Goal: Transaction & Acquisition: Purchase product/service

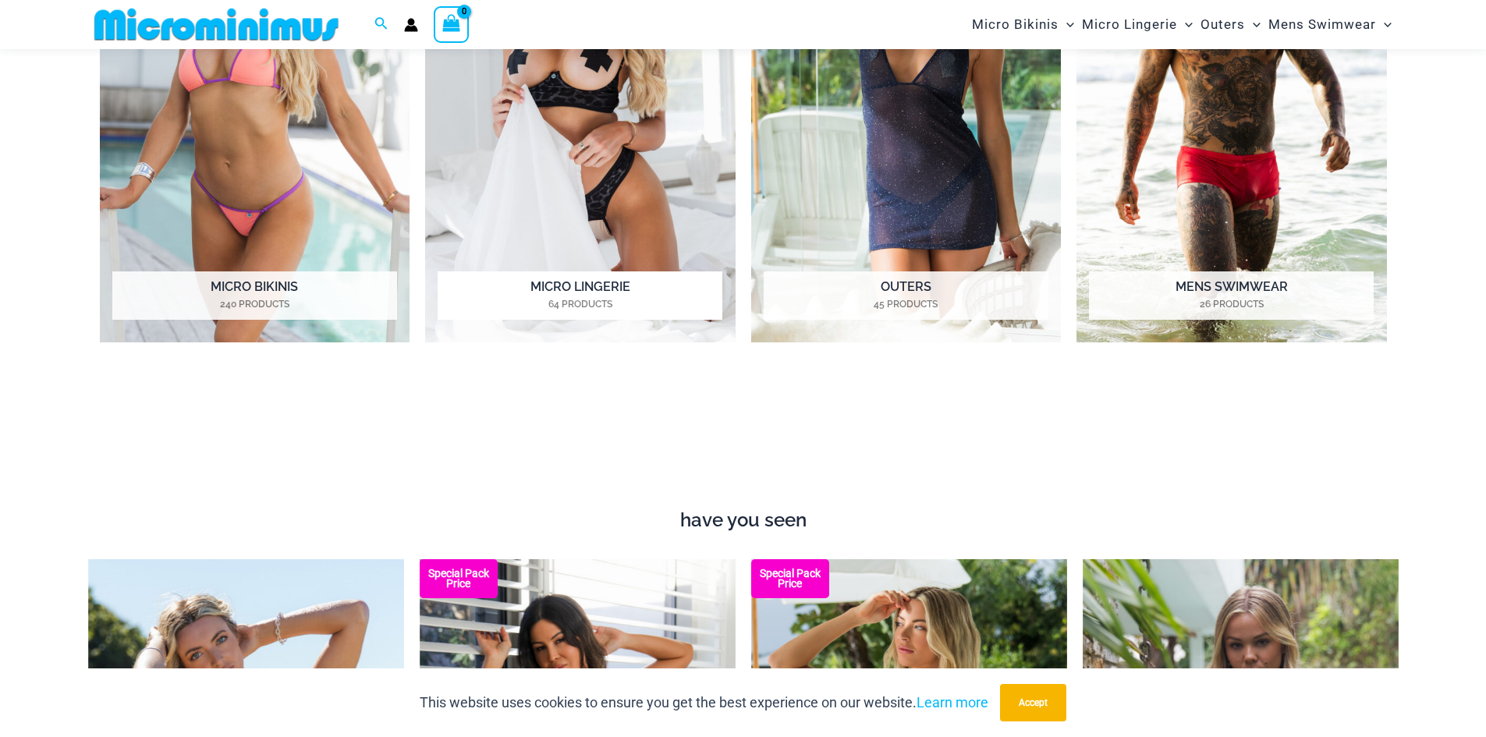
scroll to position [1001, 0]
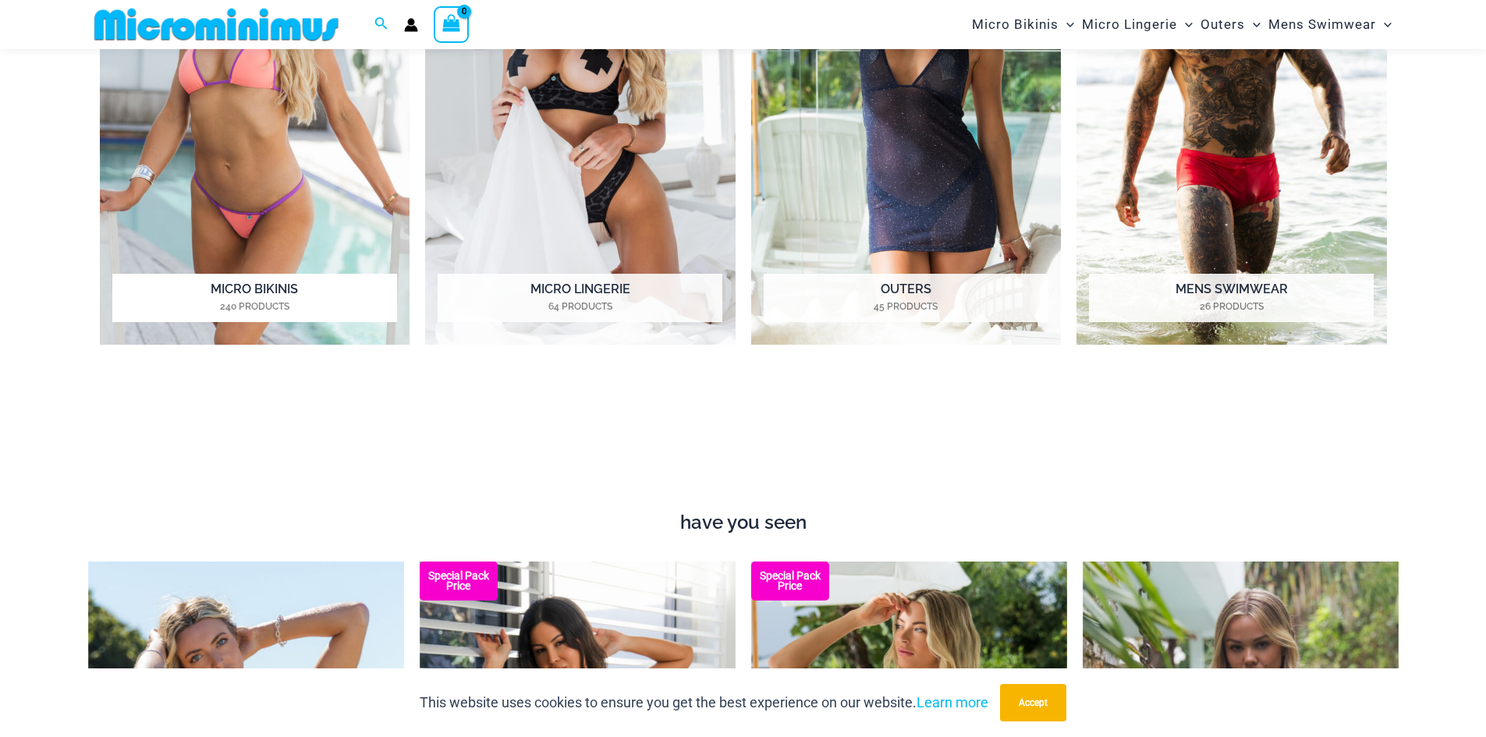
type input "**********"
click at [270, 292] on h2 "Micro Bikinis 240 Products" at bounding box center [254, 298] width 285 height 48
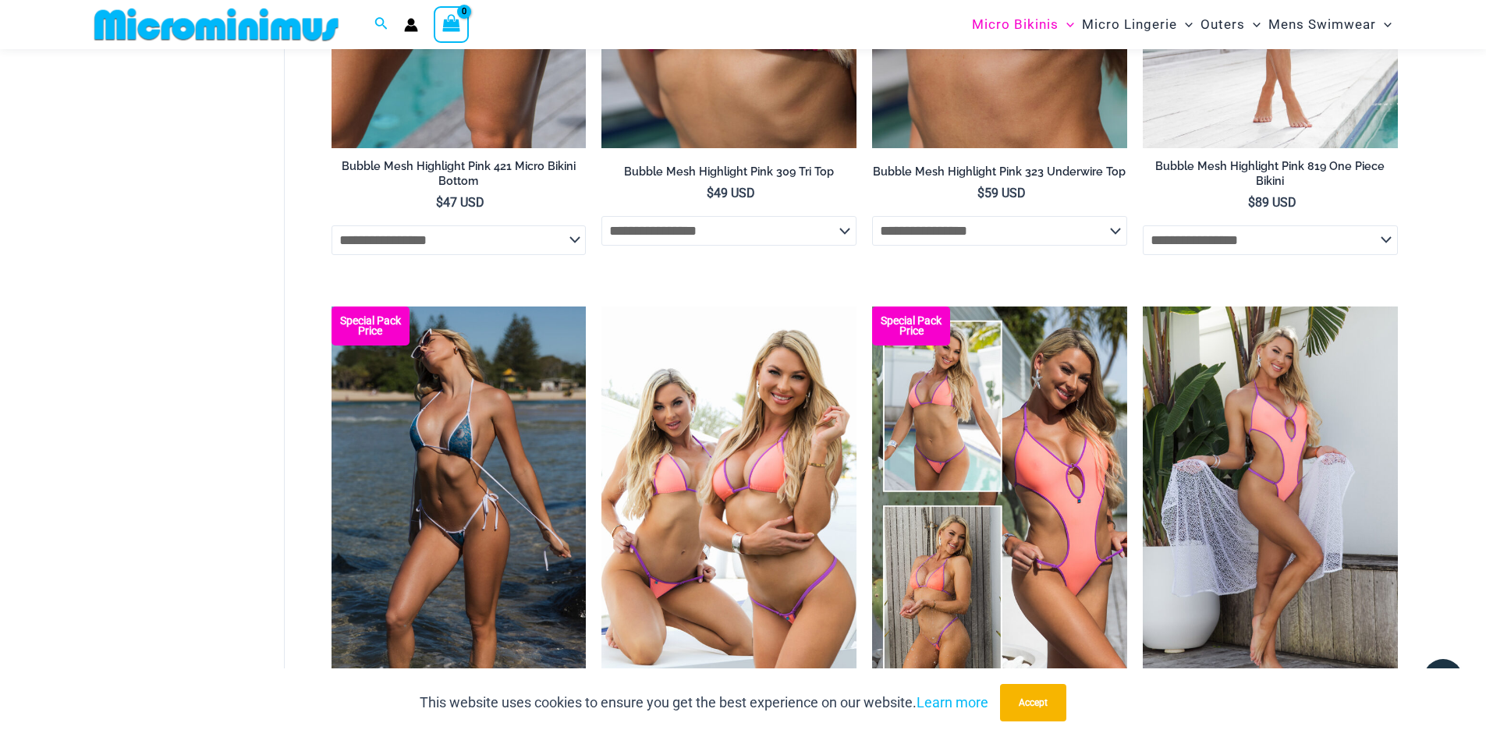
scroll to position [1313, 0]
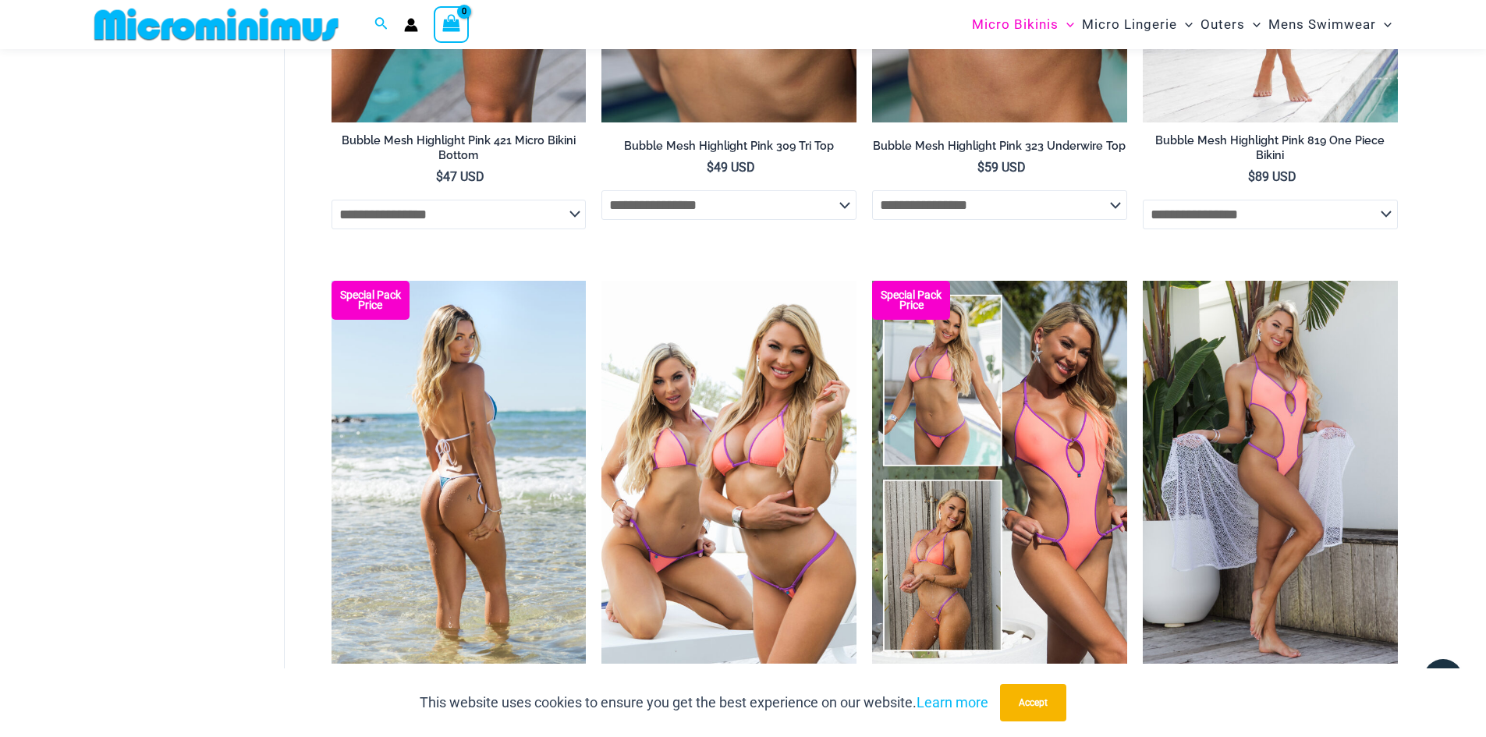
type input "**********"
click at [461, 442] on img at bounding box center [458, 472] width 255 height 382
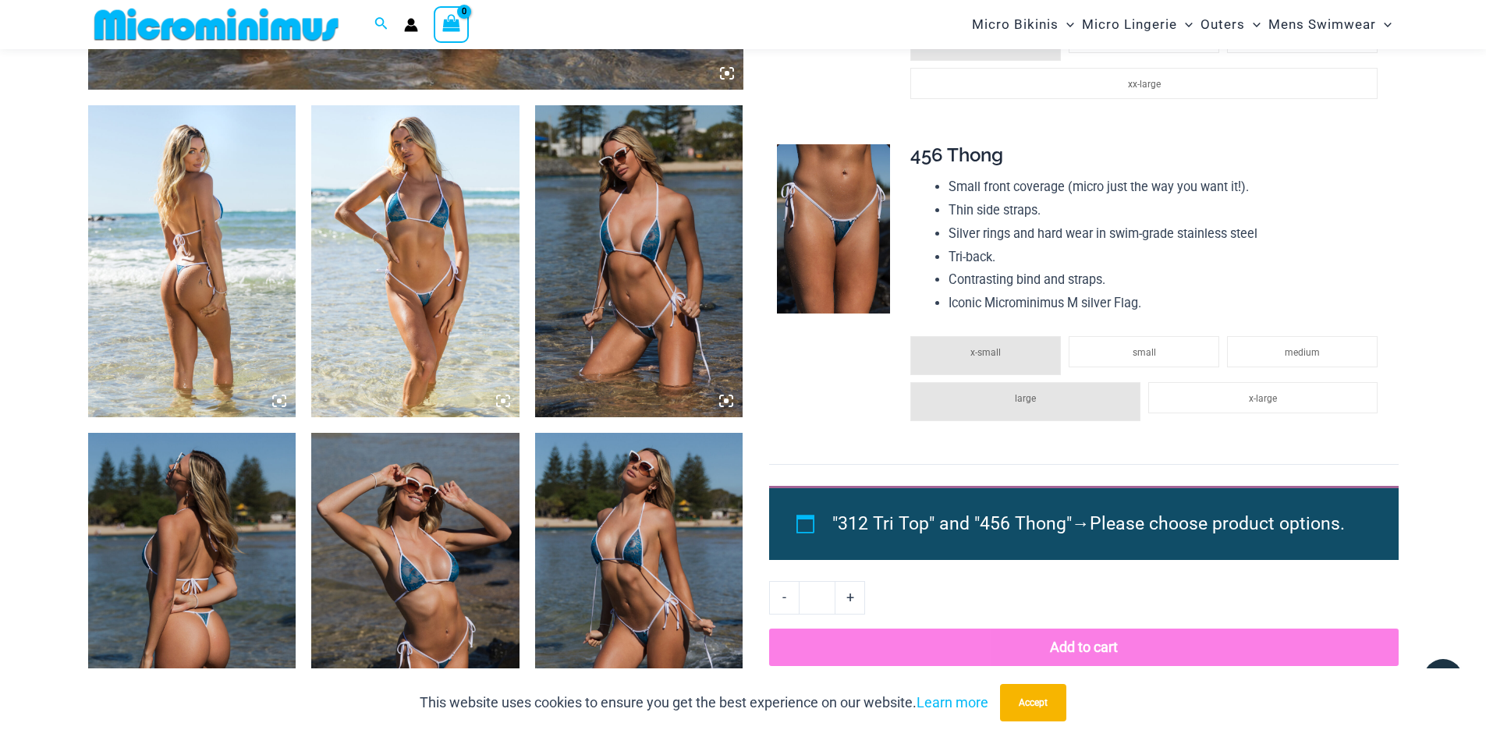
scroll to position [999, 0]
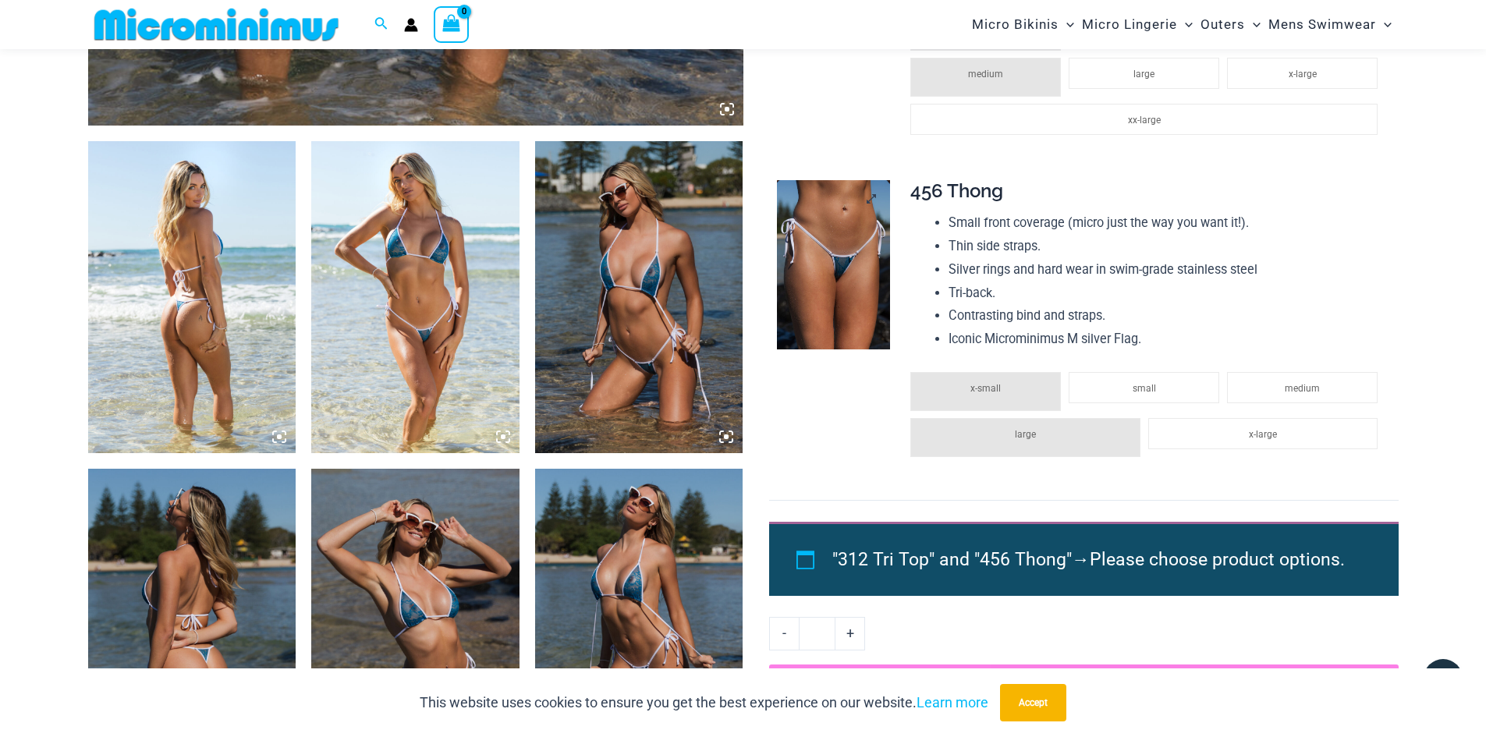
type input "**********"
click at [843, 288] on img at bounding box center [833, 265] width 113 height 170
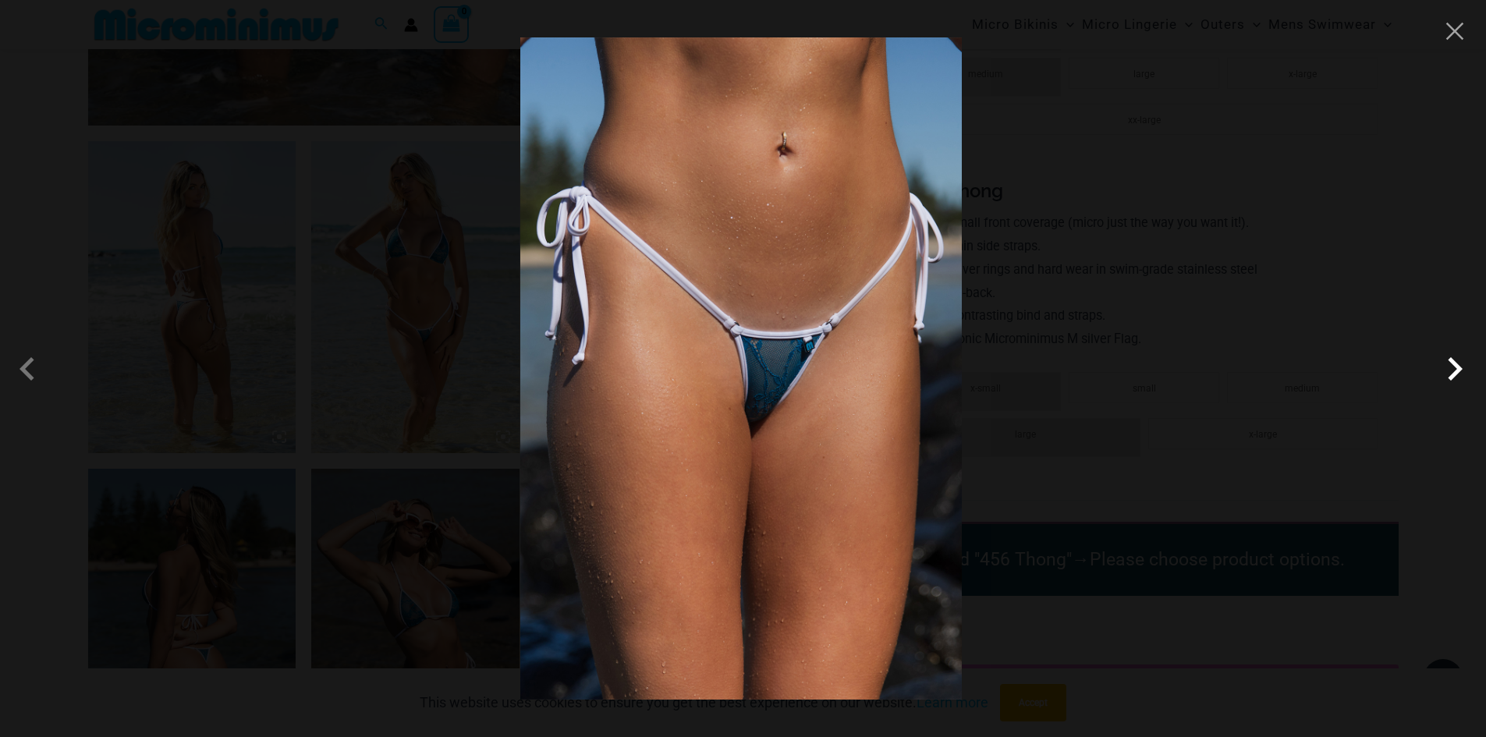
click at [1458, 369] on span at bounding box center [1454, 368] width 47 height 47
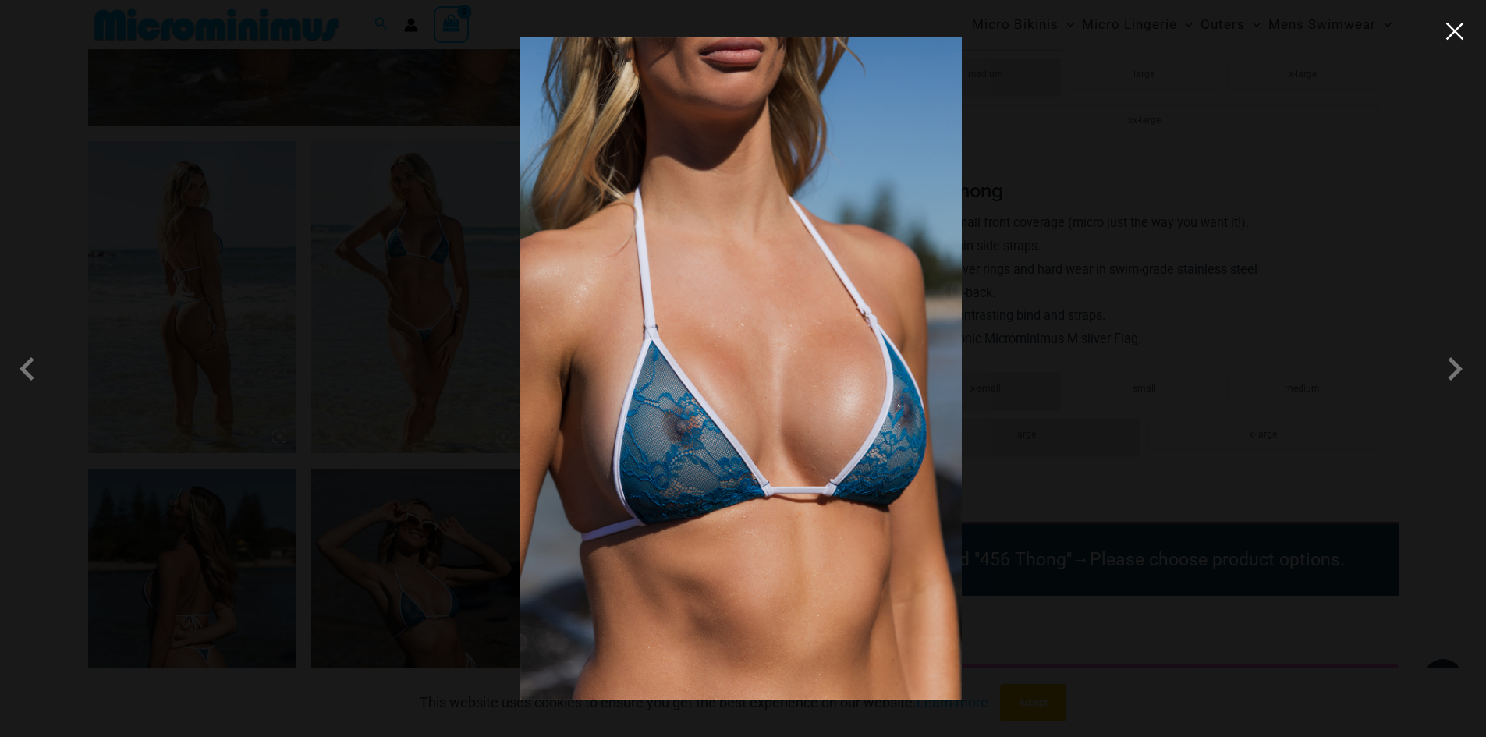
click at [1452, 31] on button "Close" at bounding box center [1454, 30] width 23 height 23
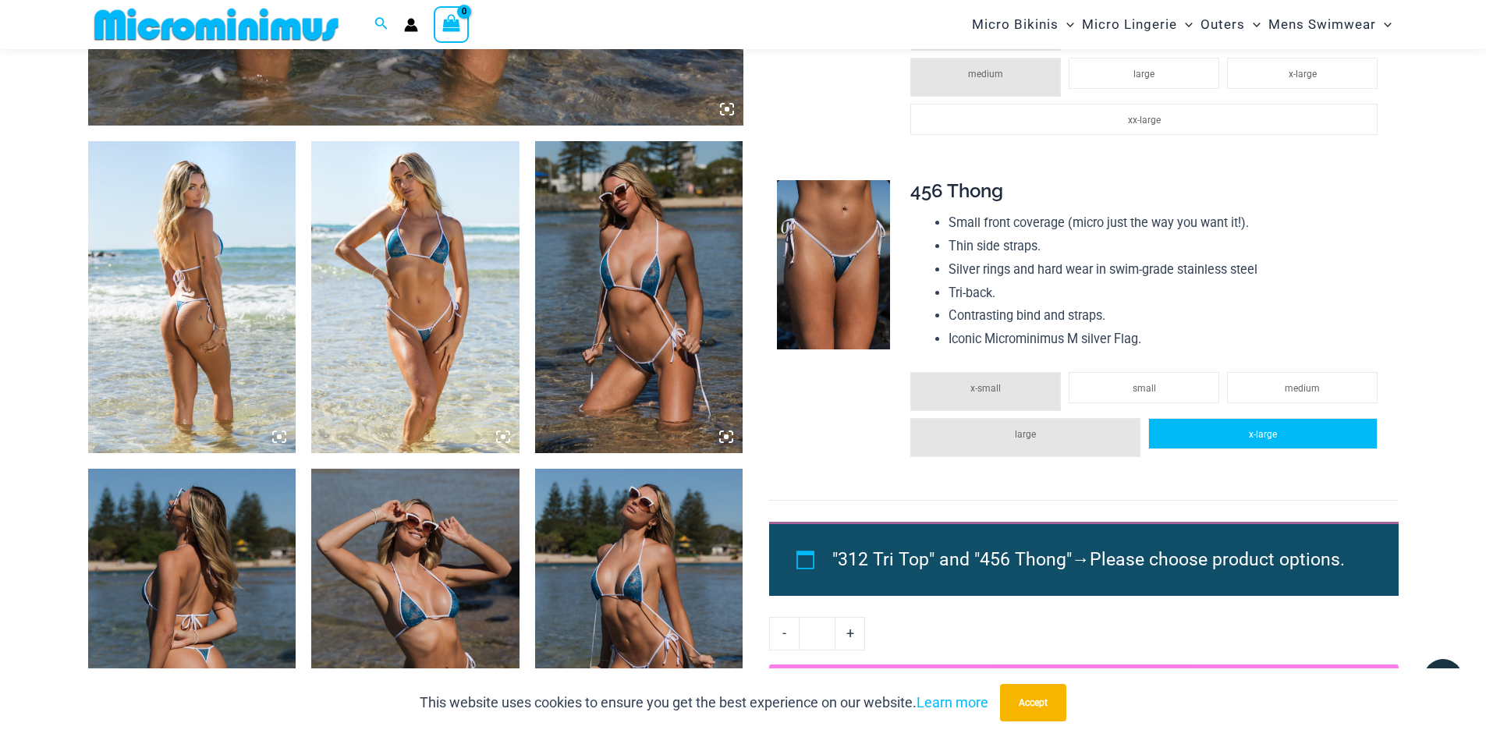
click at [1249, 441] on li "x-large" at bounding box center [1262, 433] width 229 height 31
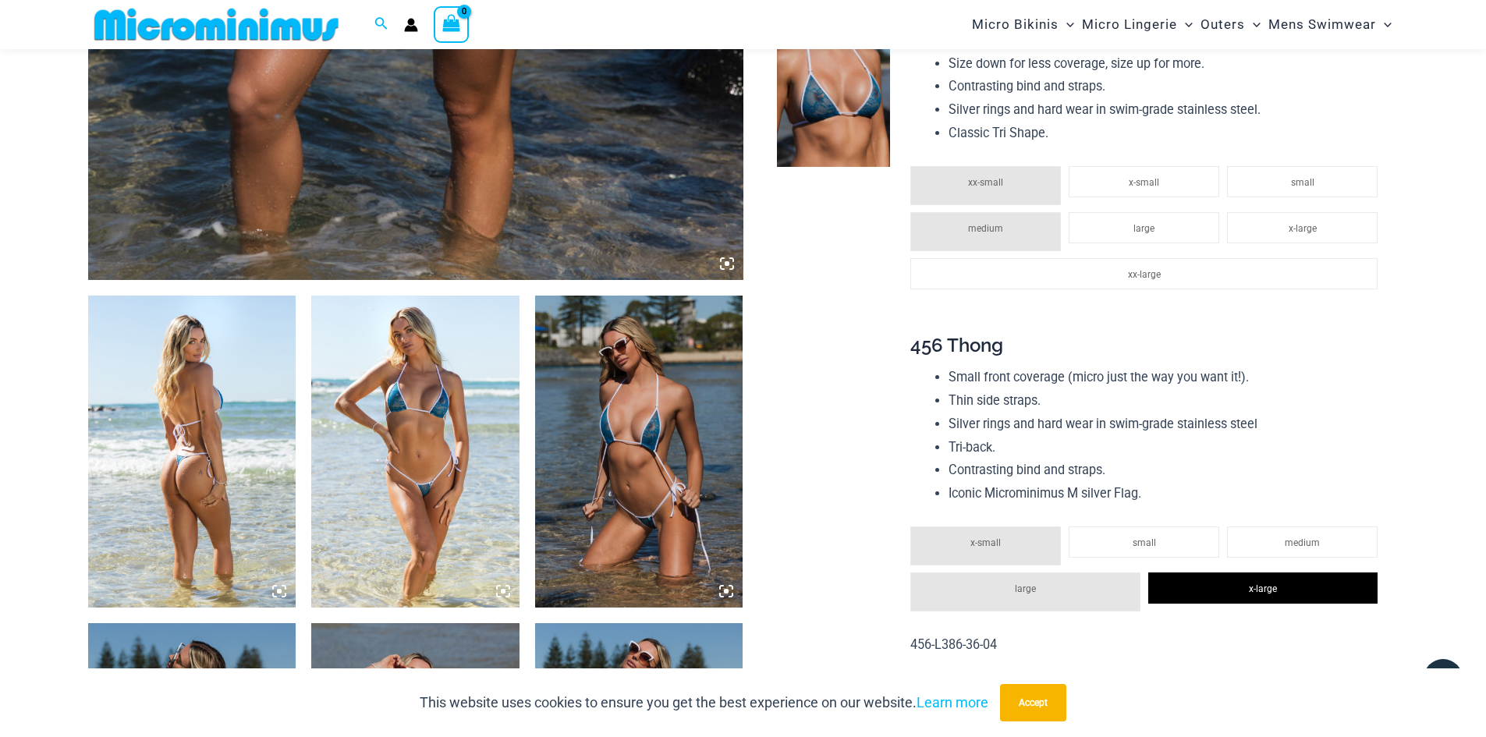
scroll to position [843, 0]
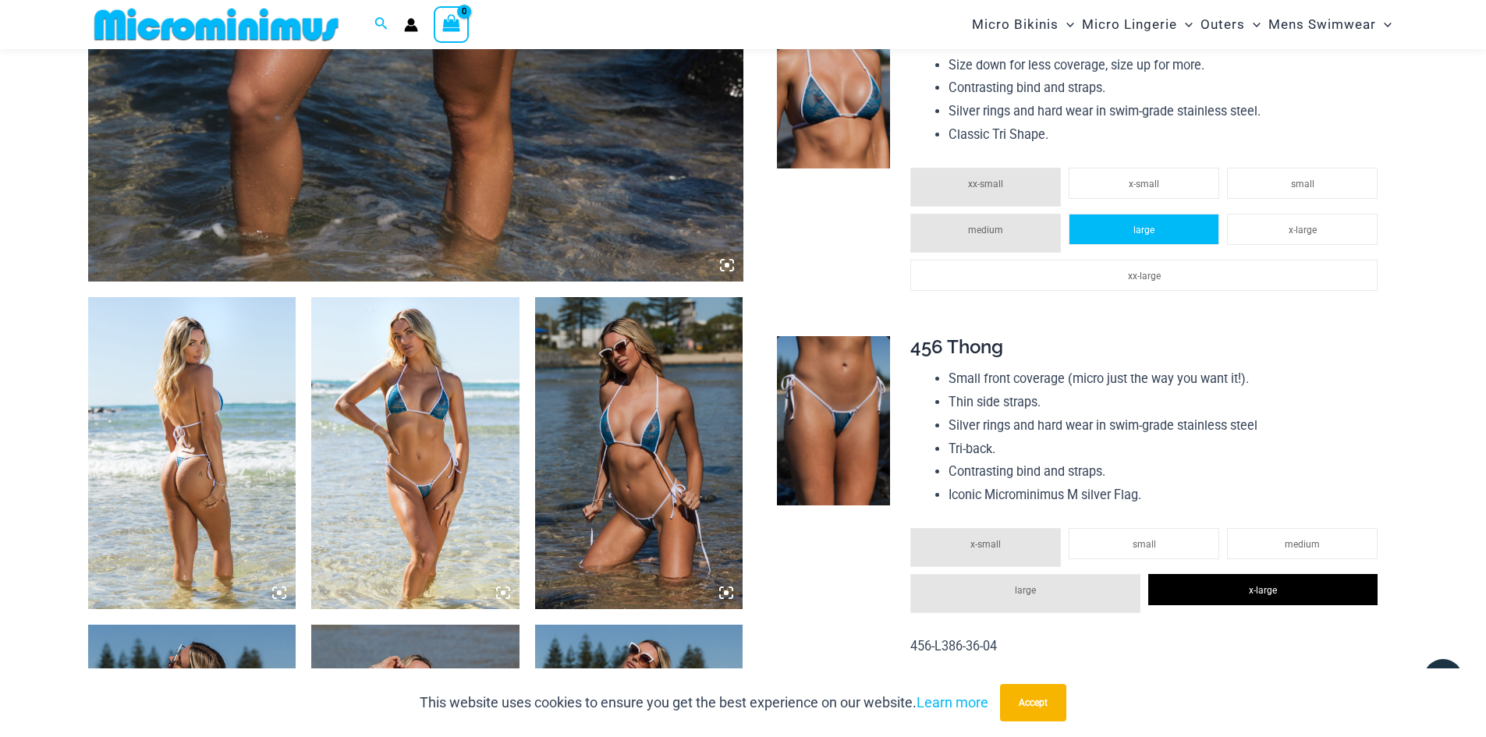
click at [1125, 230] on li "large" at bounding box center [1143, 229] width 151 height 31
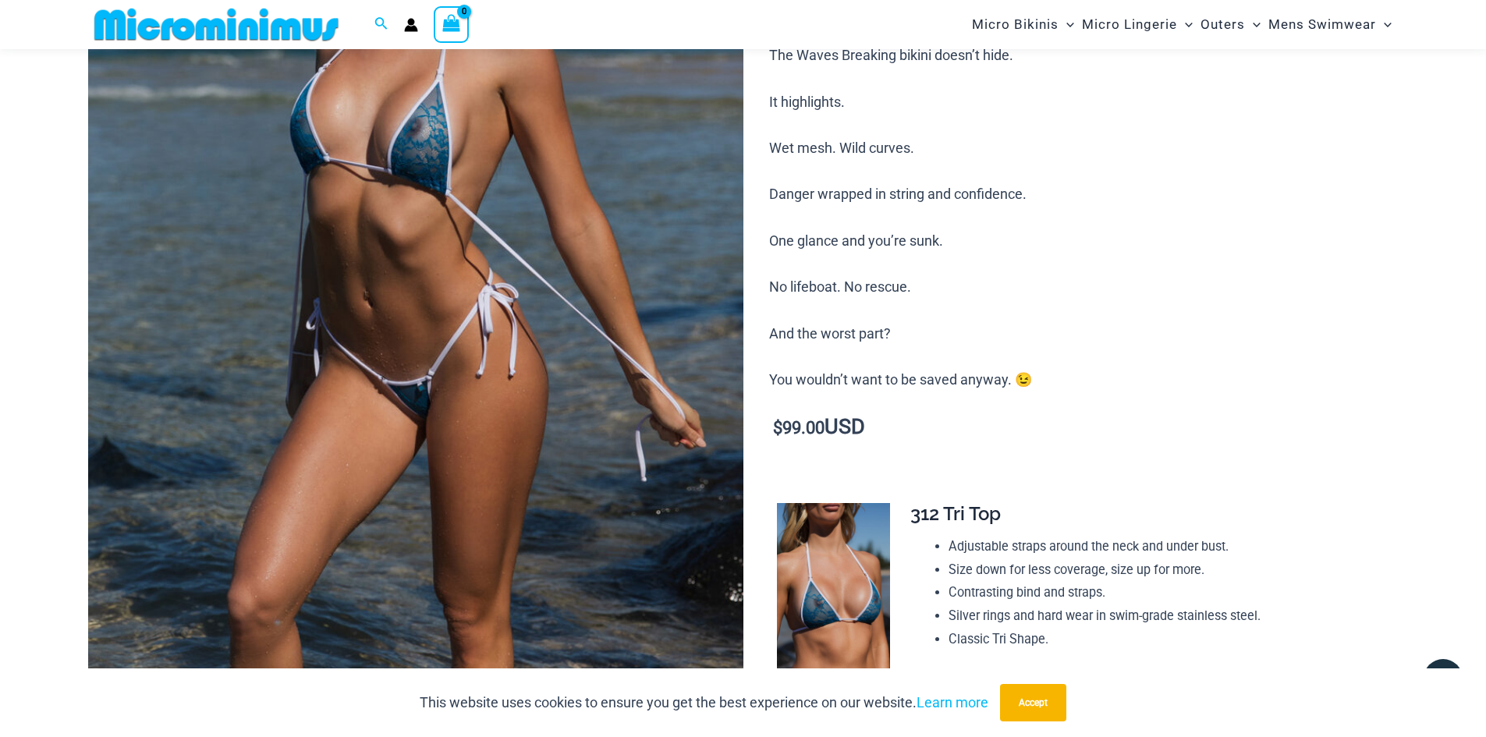
scroll to position [297, 0]
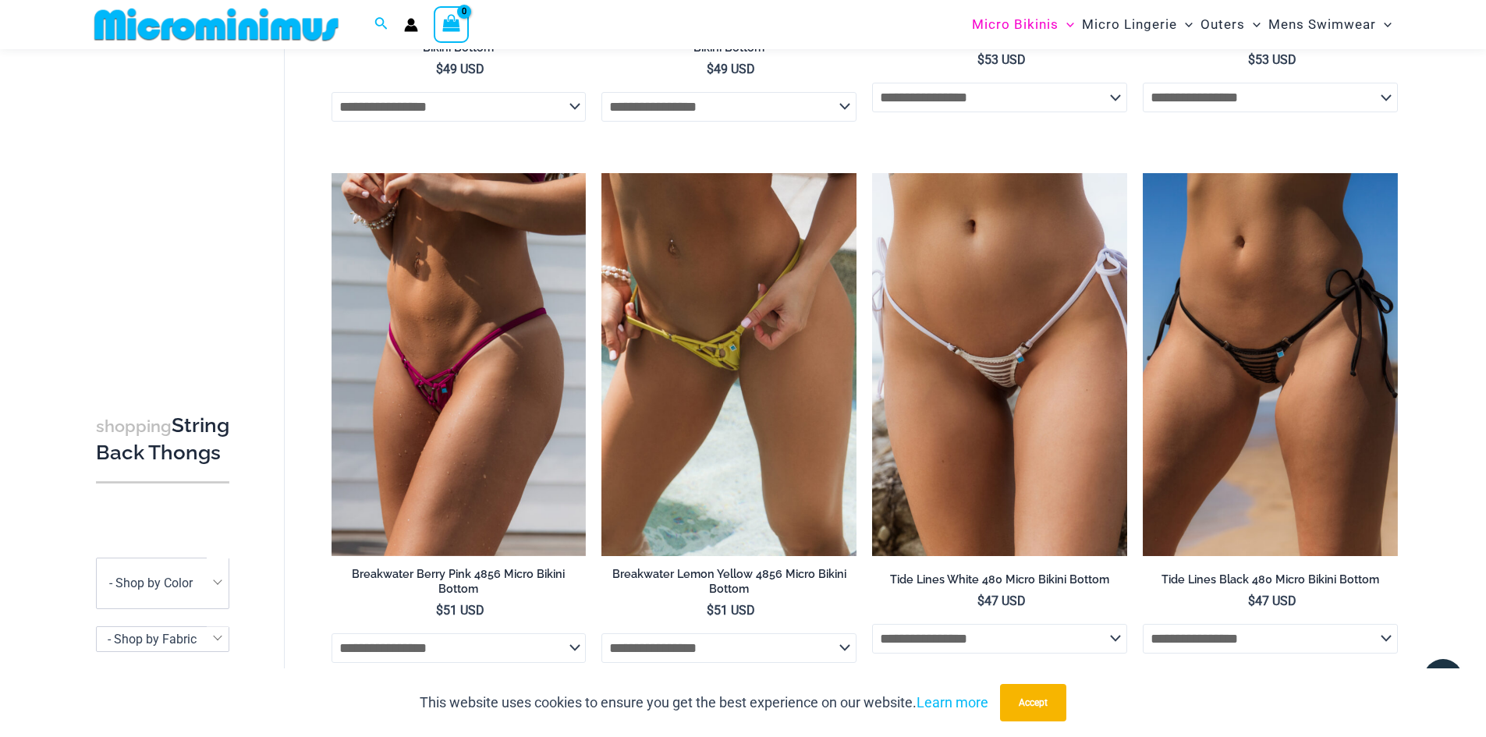
scroll to position [2172, 0]
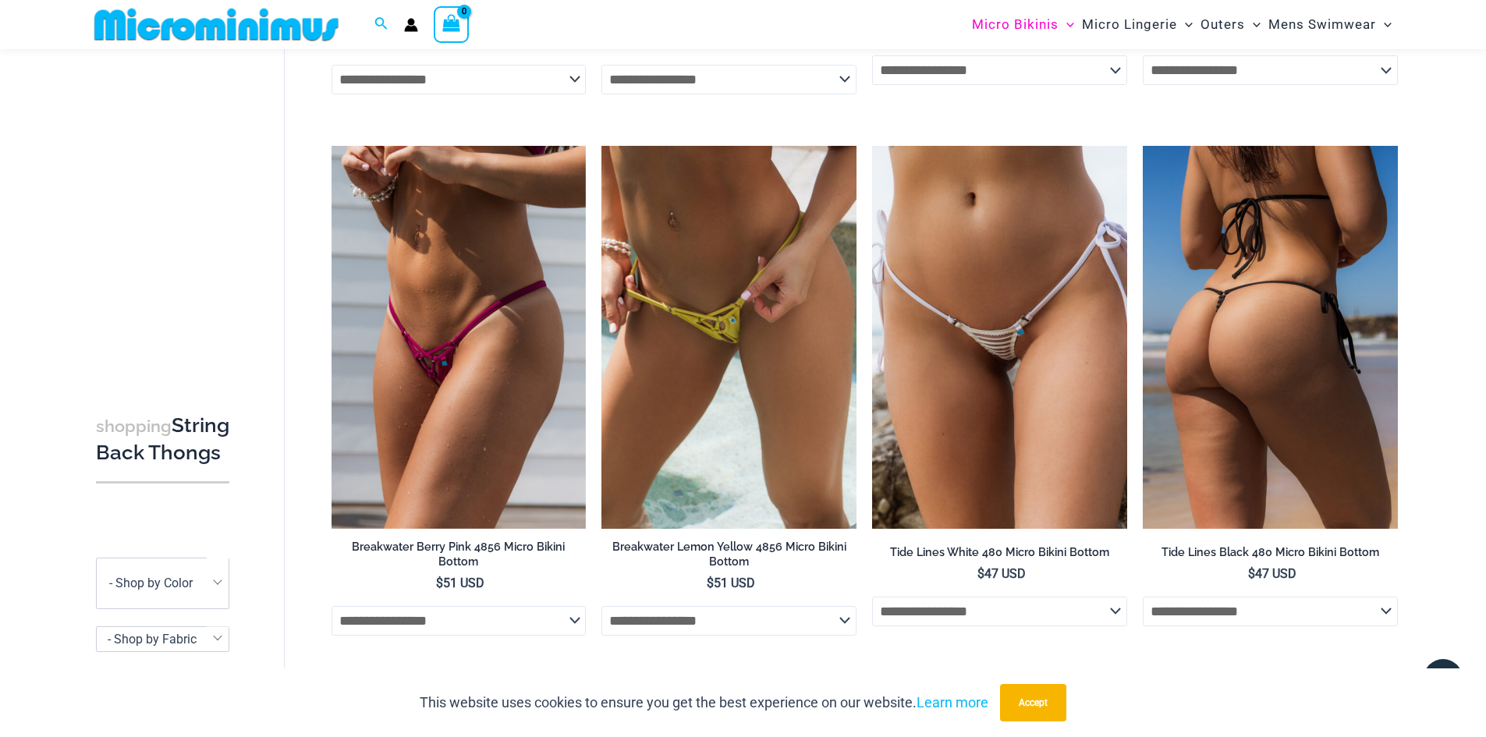
type input "**********"
click at [1285, 334] on img at bounding box center [1270, 337] width 255 height 382
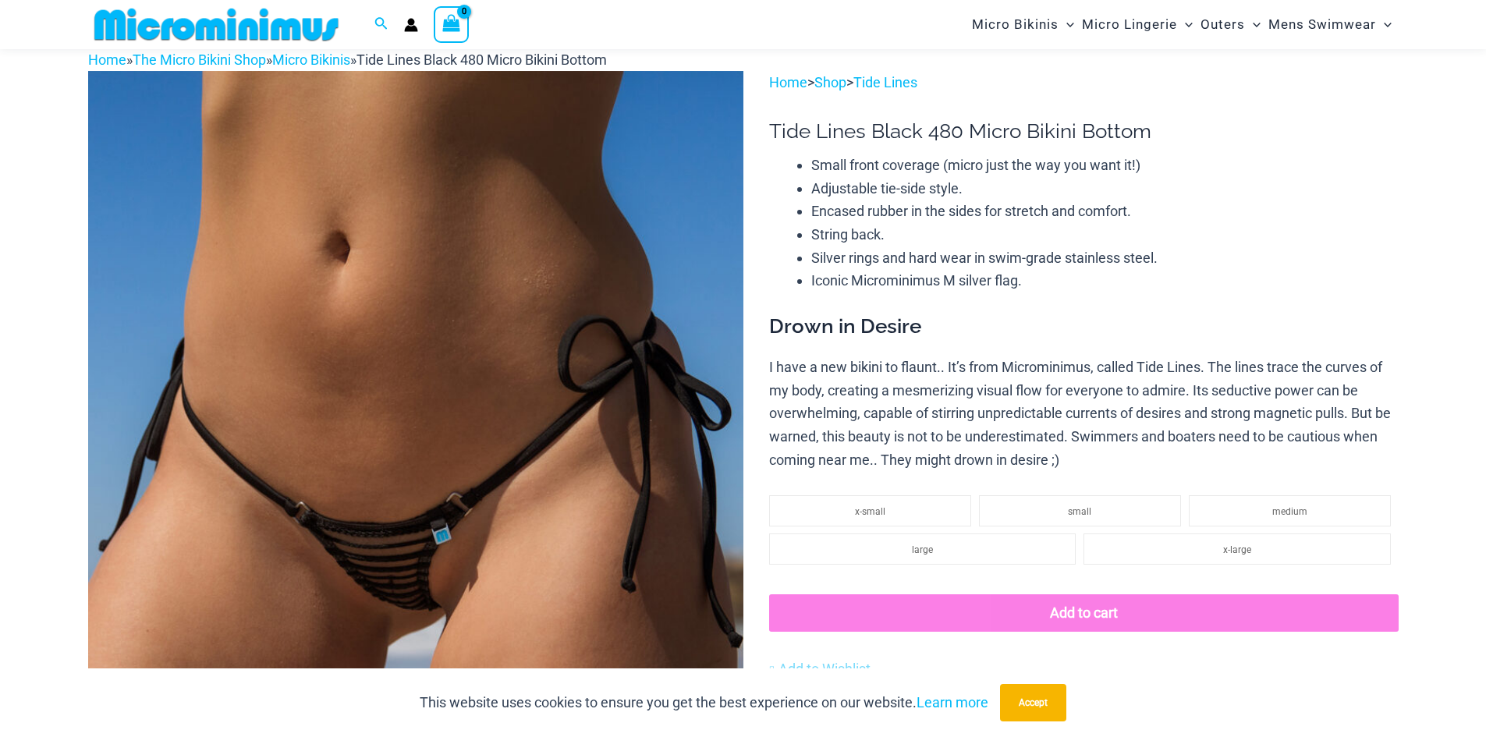
scroll to position [144, 0]
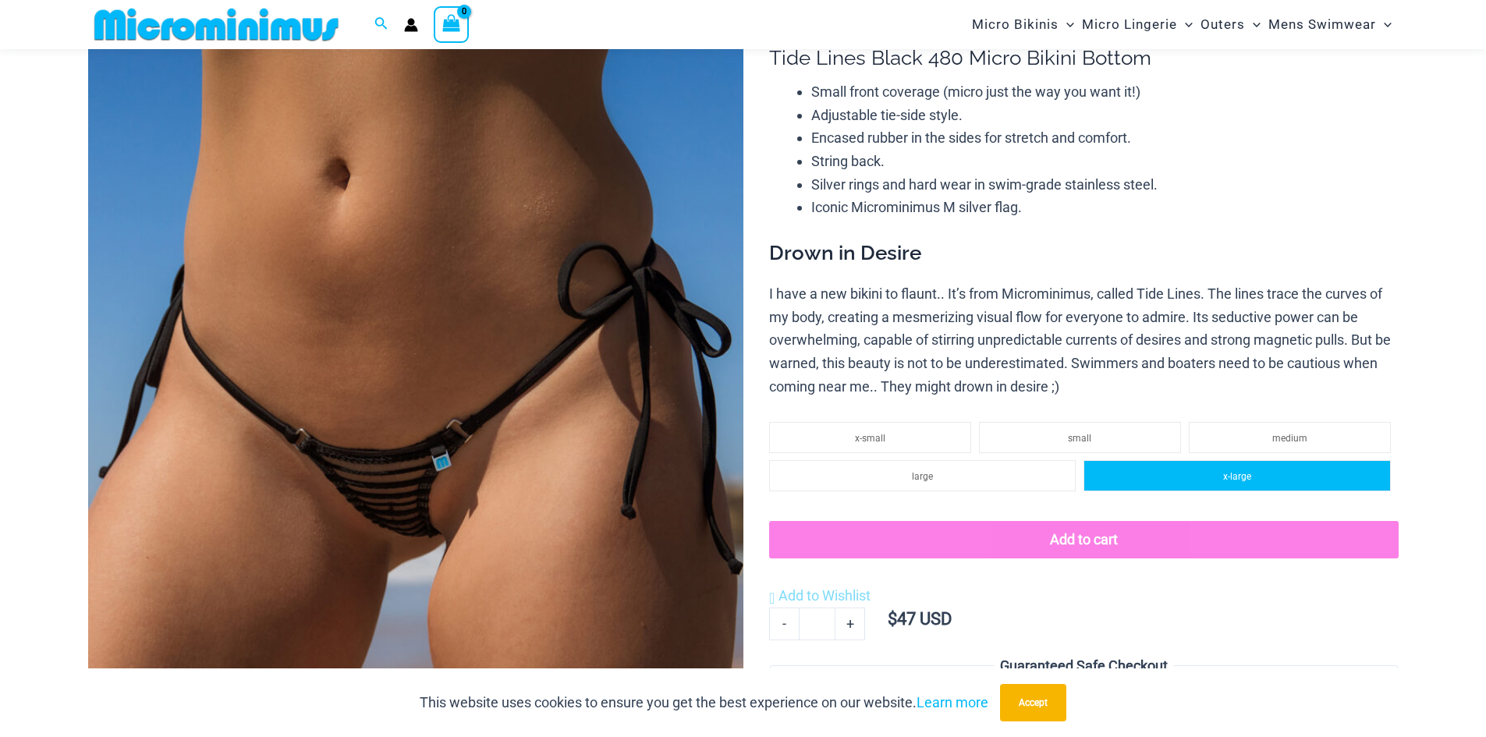
type input "**********"
click at [1265, 471] on li "x-large" at bounding box center [1236, 475] width 306 height 31
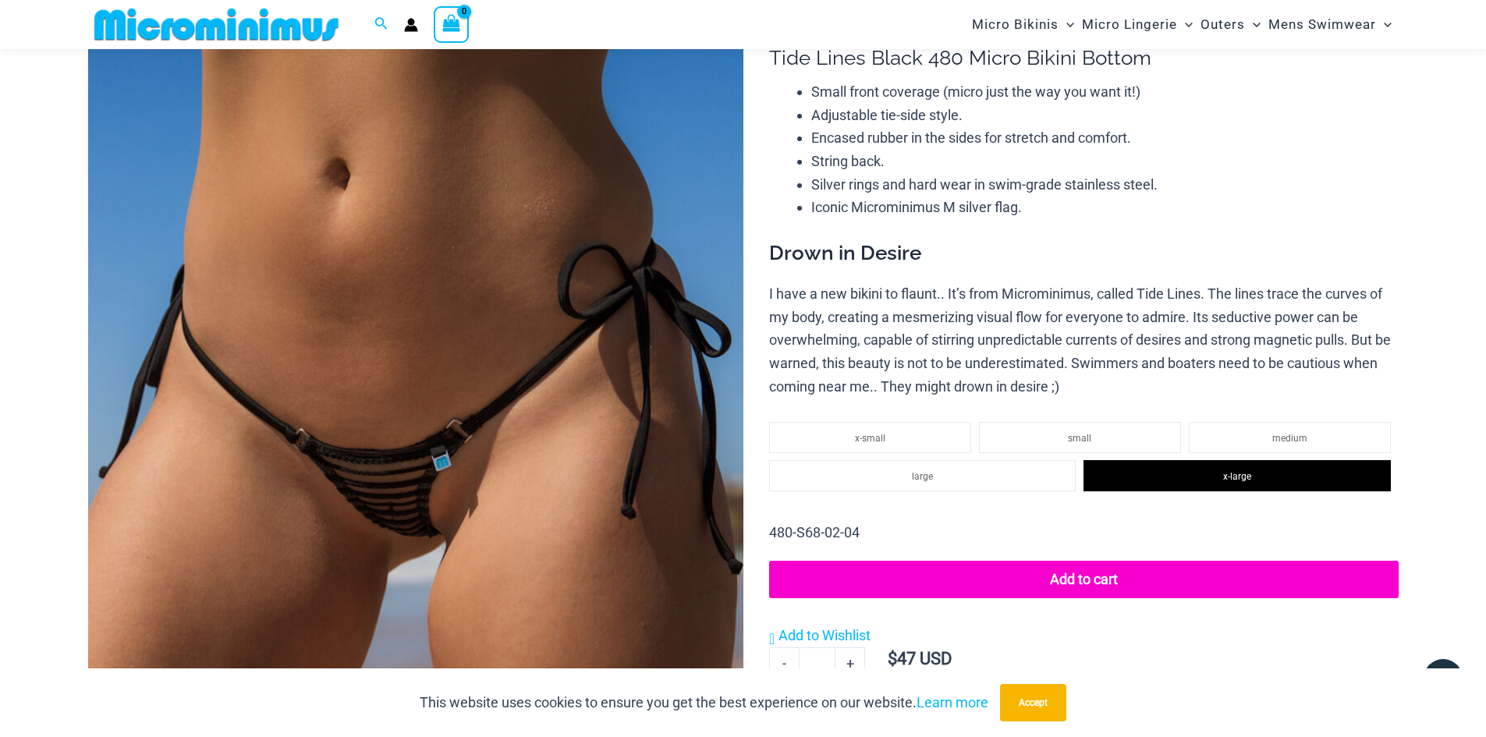
click at [439, 478] on img at bounding box center [415, 489] width 655 height 983
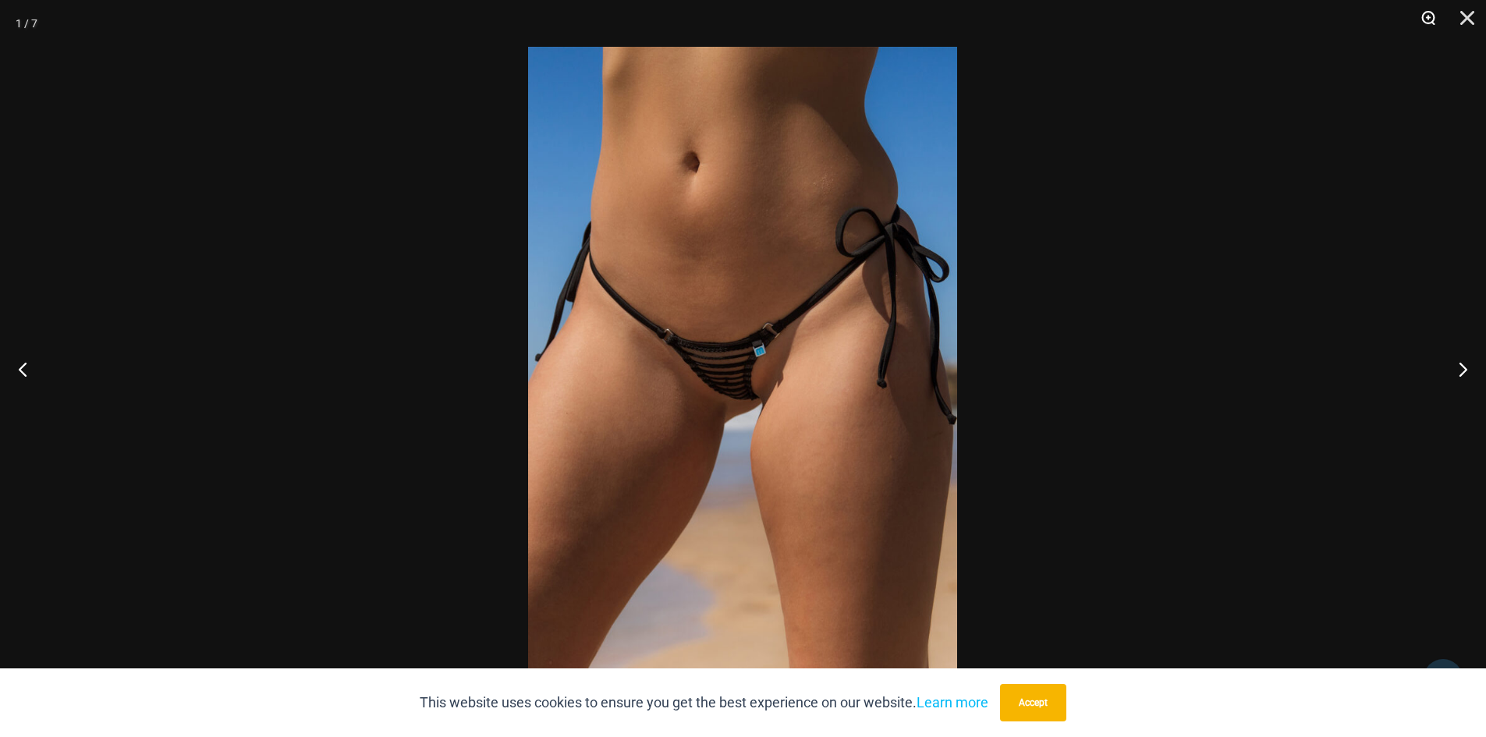
click at [1425, 10] on button "Zoom" at bounding box center [1422, 23] width 39 height 47
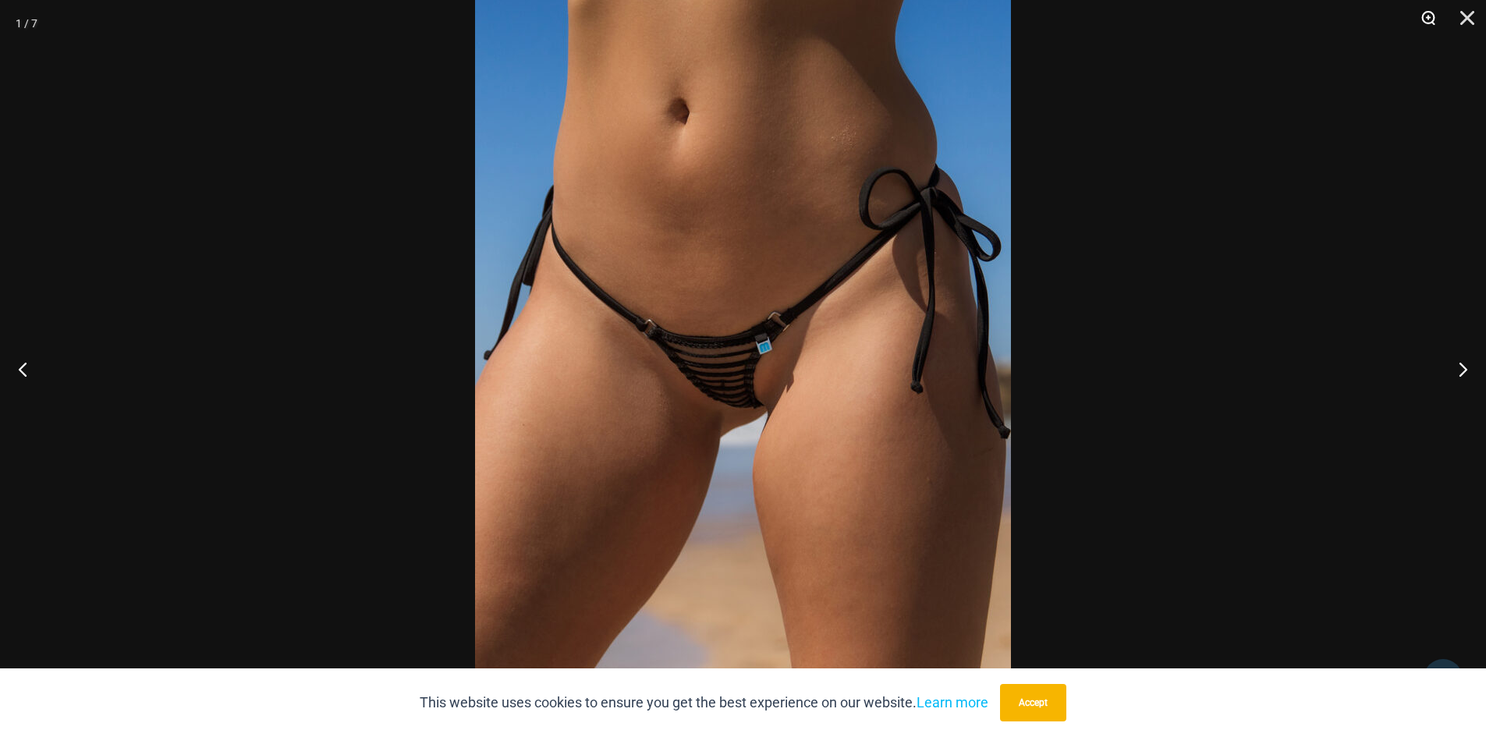
click at [1427, 17] on button "Zoom" at bounding box center [1422, 23] width 39 height 47
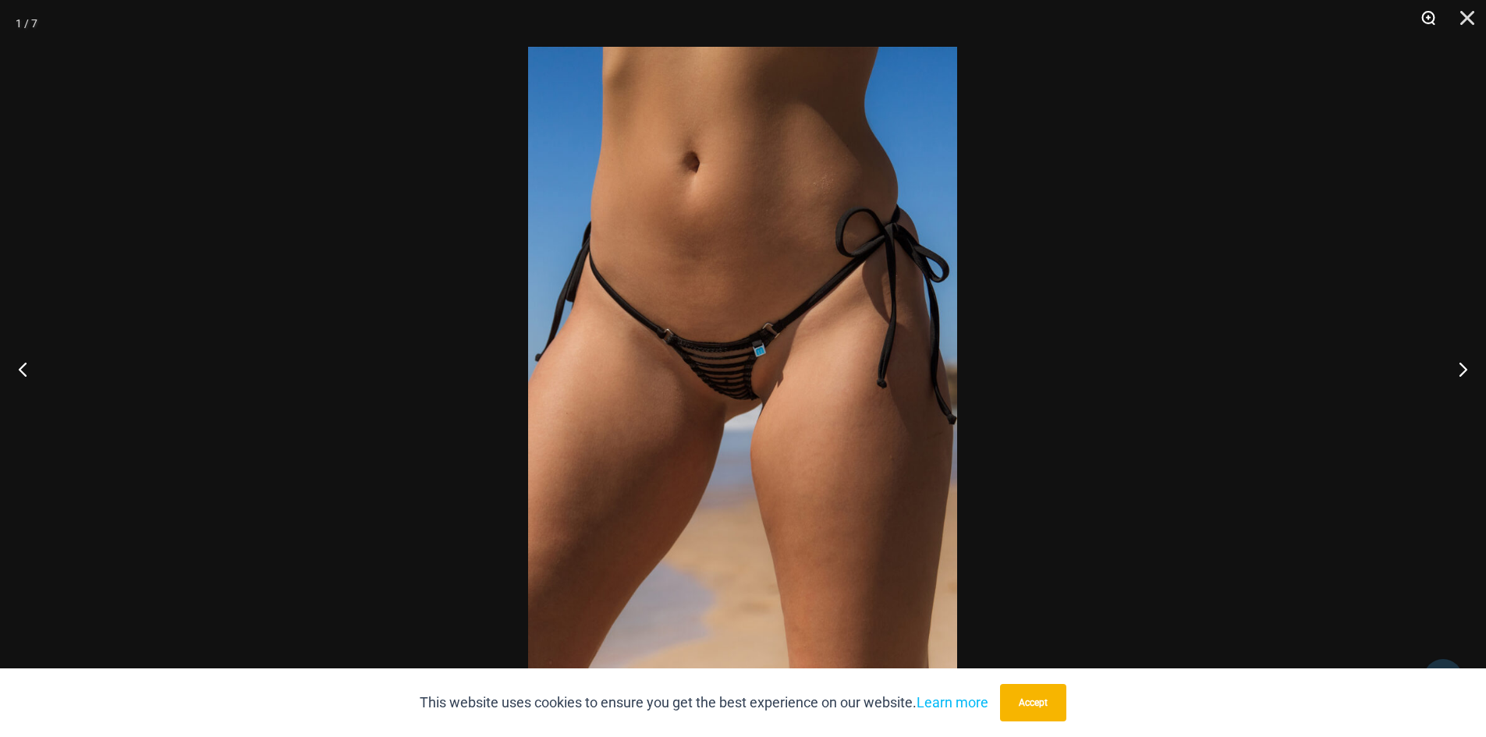
click at [1427, 17] on button "Zoom" at bounding box center [1422, 23] width 39 height 47
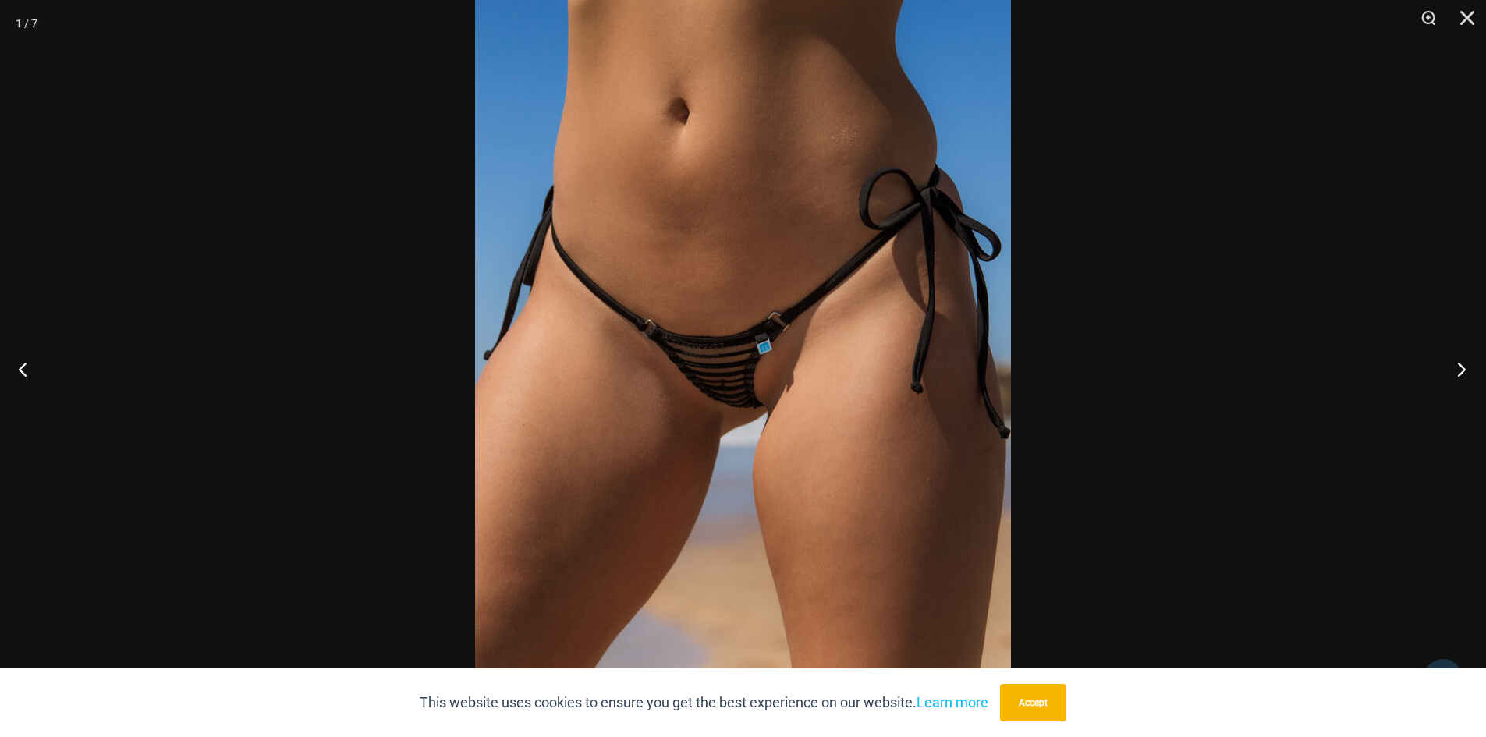
click at [1461, 370] on button "Next" at bounding box center [1456, 369] width 58 height 78
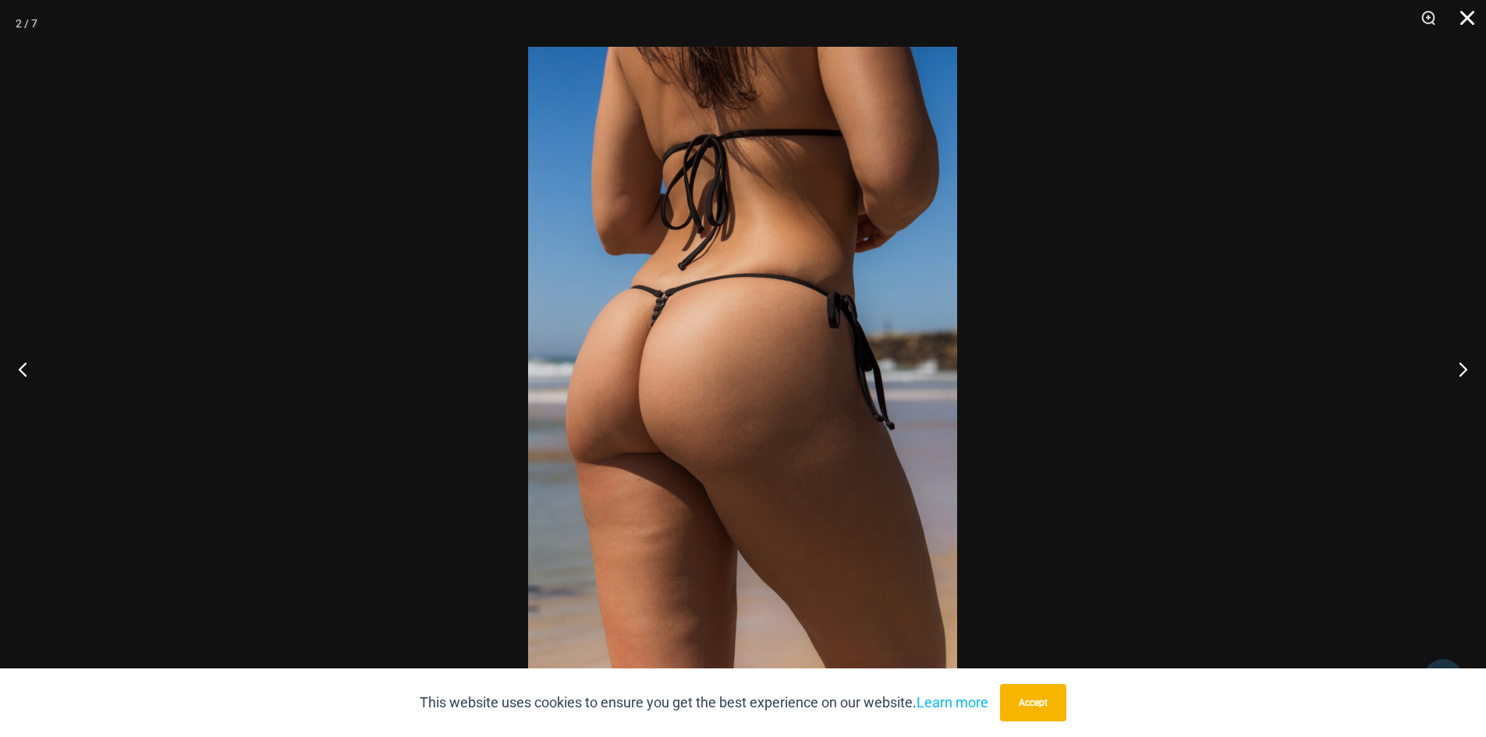
click at [1469, 22] on button "Close" at bounding box center [1461, 23] width 39 height 47
